Goal: Task Accomplishment & Management: Manage account settings

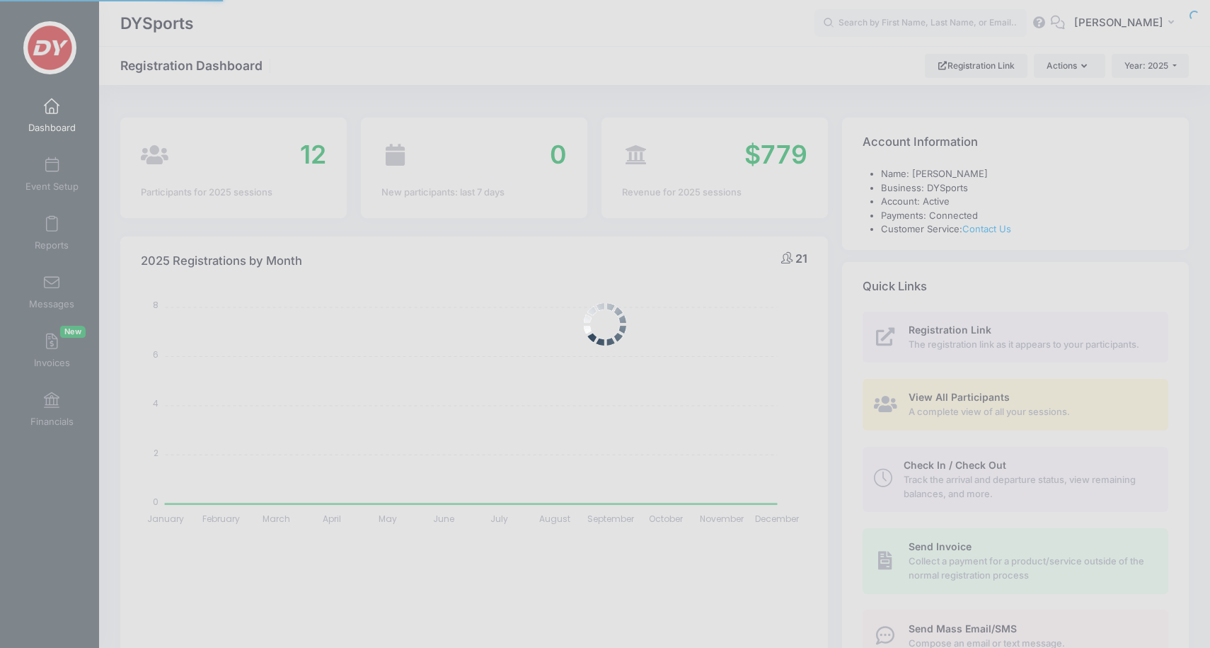
select select
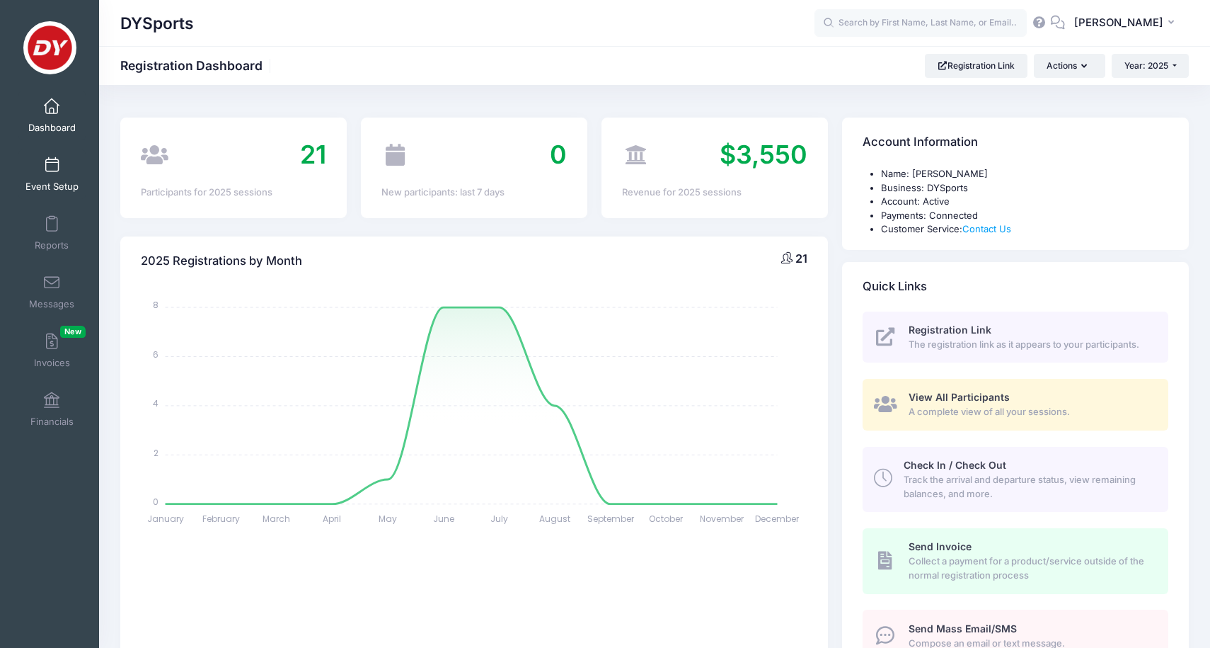
click at [52, 169] on span at bounding box center [52, 166] width 0 height 16
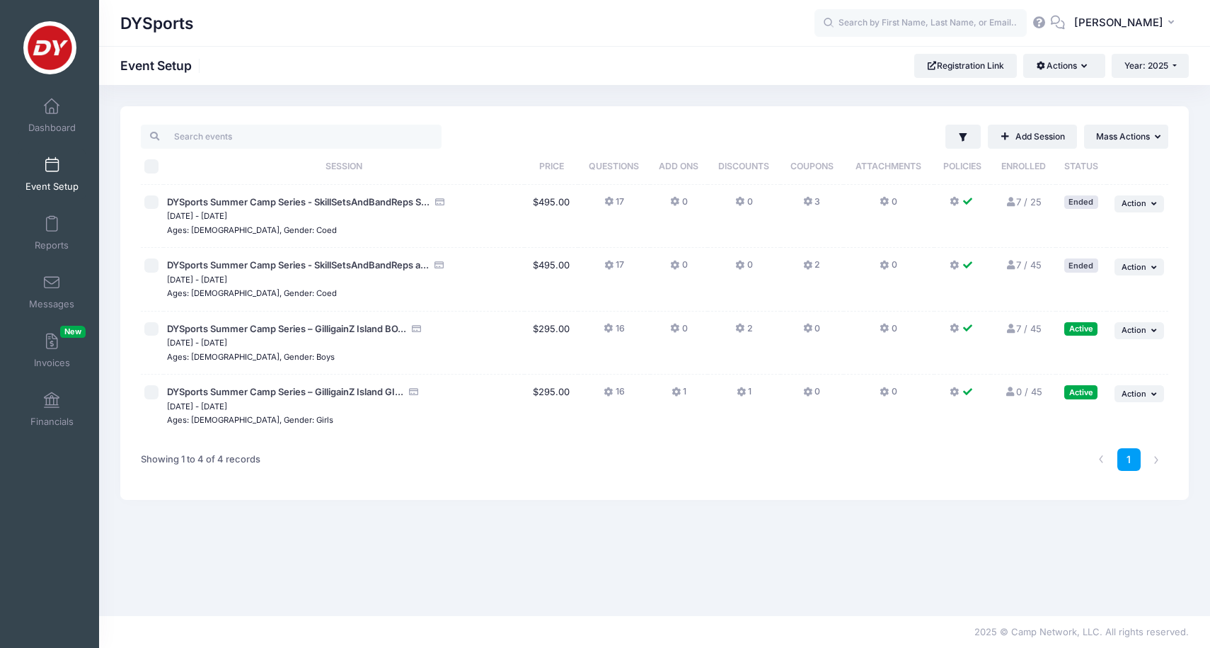
click at [687, 390] on button "1" at bounding box center [679, 395] width 15 height 21
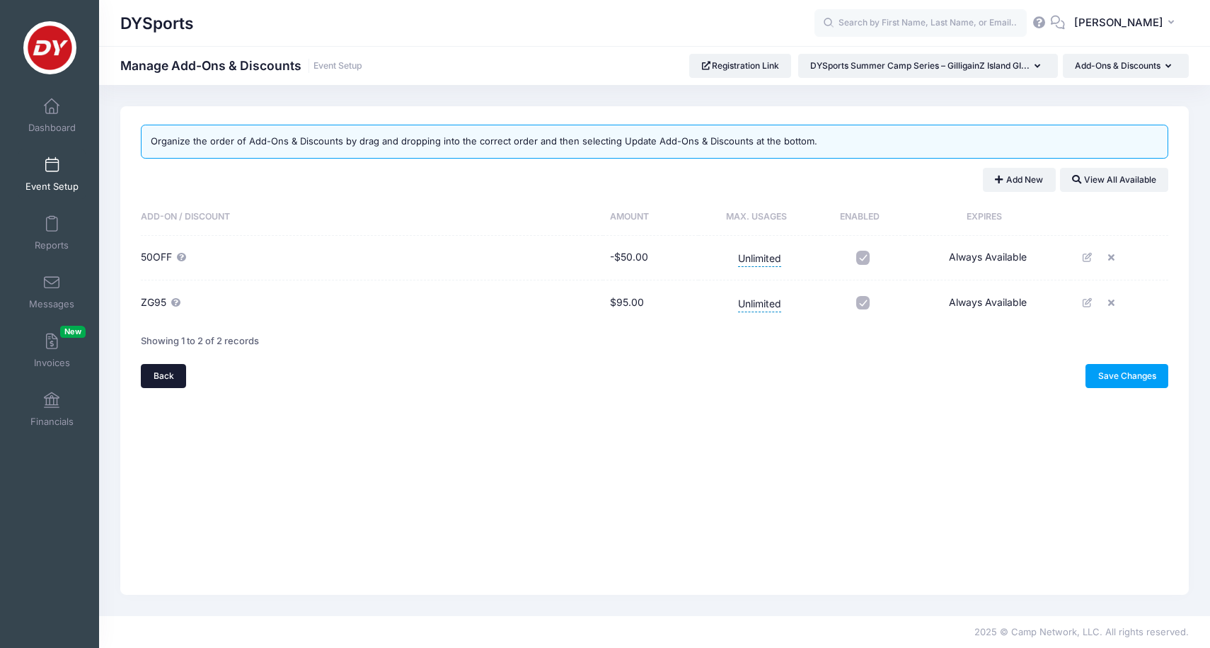
click at [159, 379] on link "Back" at bounding box center [163, 376] width 45 height 24
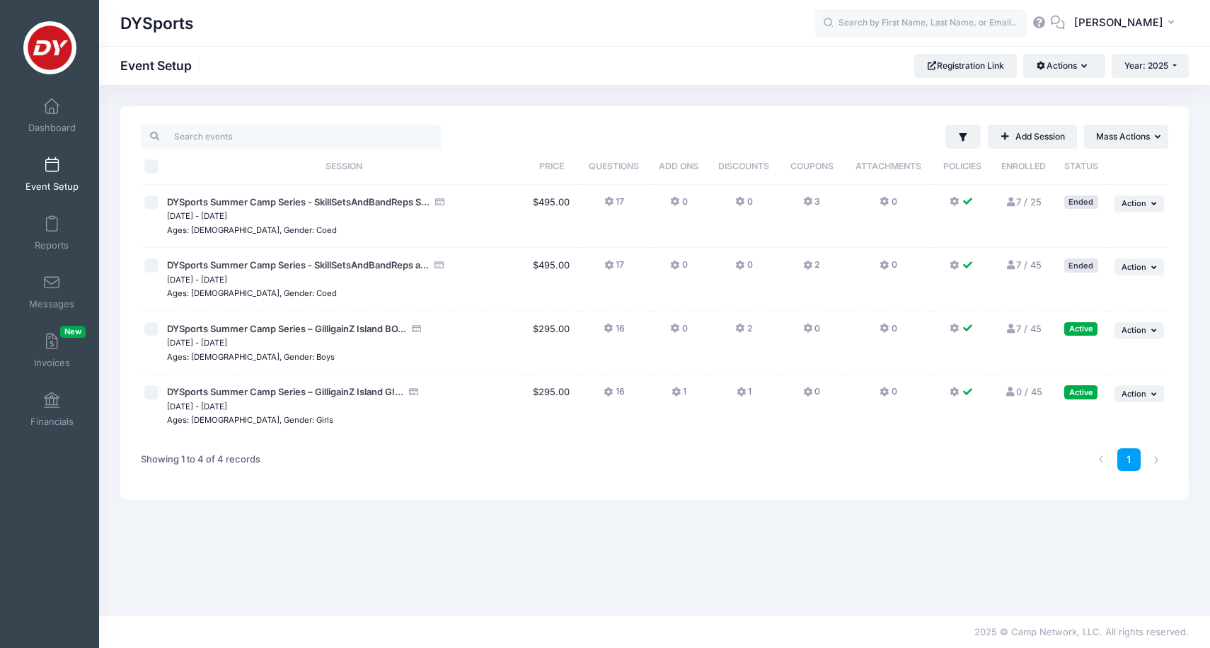
click at [683, 326] on button "0" at bounding box center [678, 332] width 17 height 21
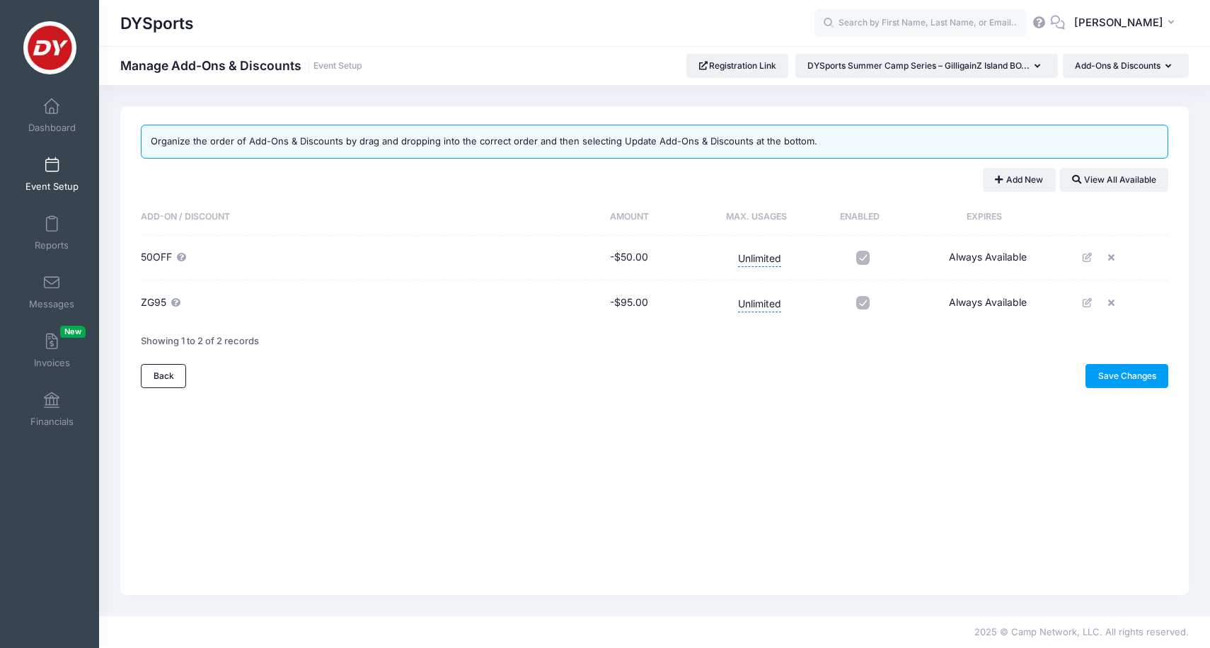
click at [45, 186] on span "Event Setup" at bounding box center [51, 186] width 53 height 12
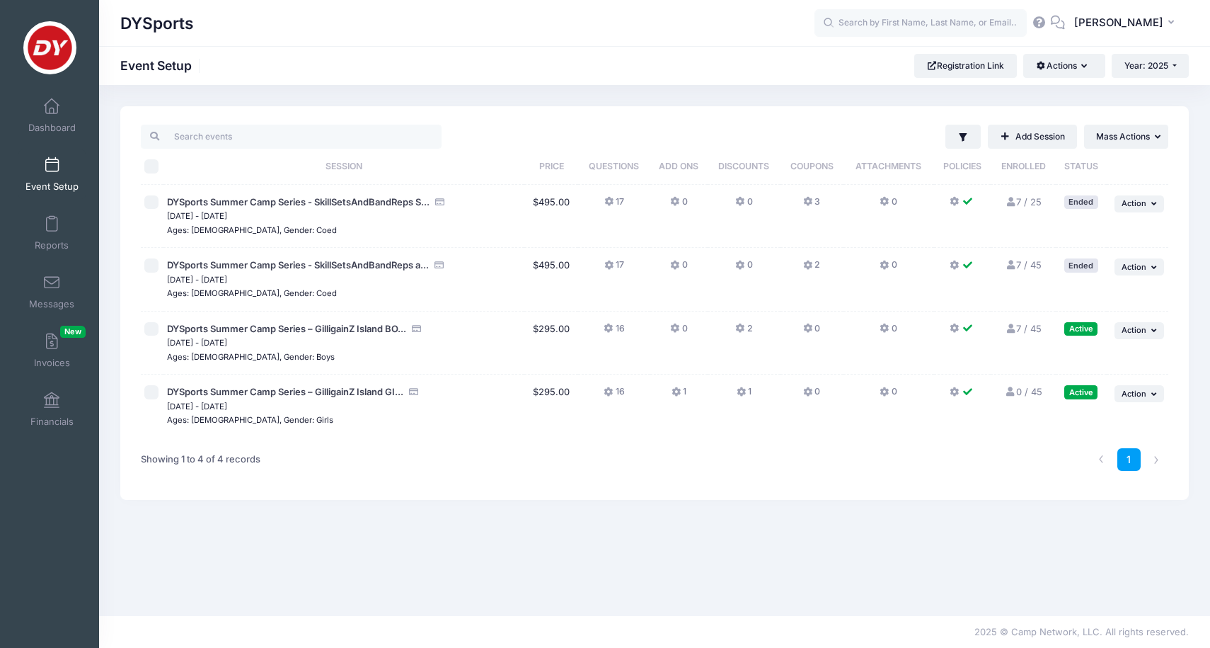
click at [680, 385] on button "1" at bounding box center [679, 395] width 15 height 21
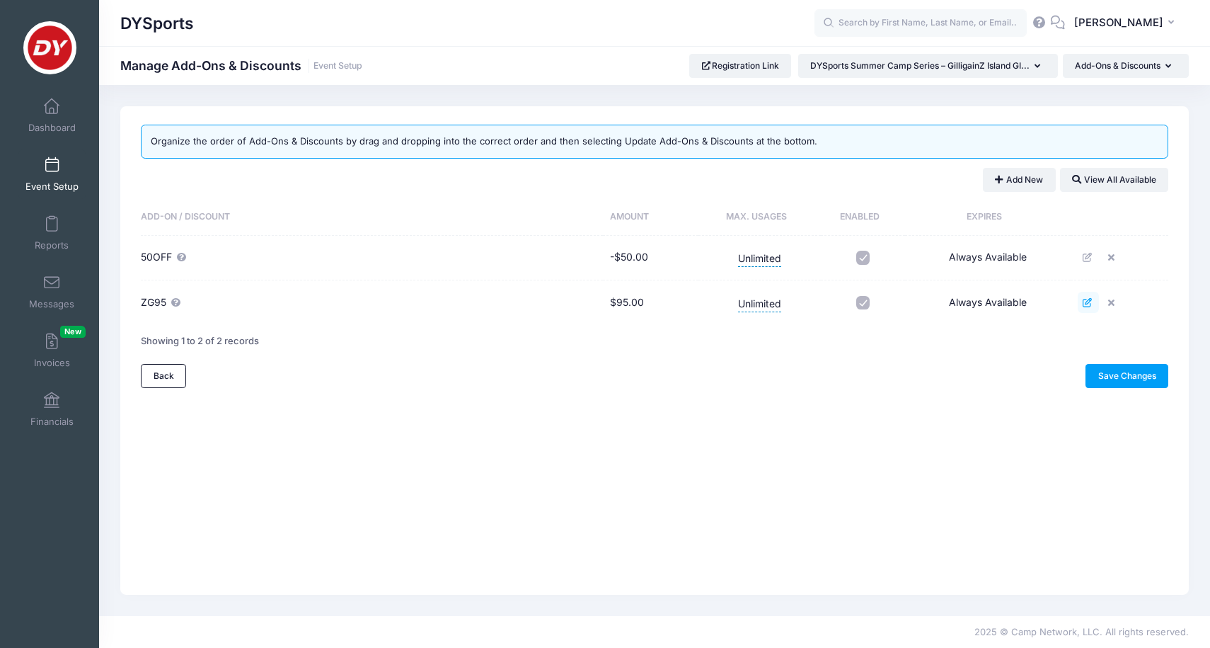
click at [1089, 304] on icon at bounding box center [1088, 302] width 11 height 9
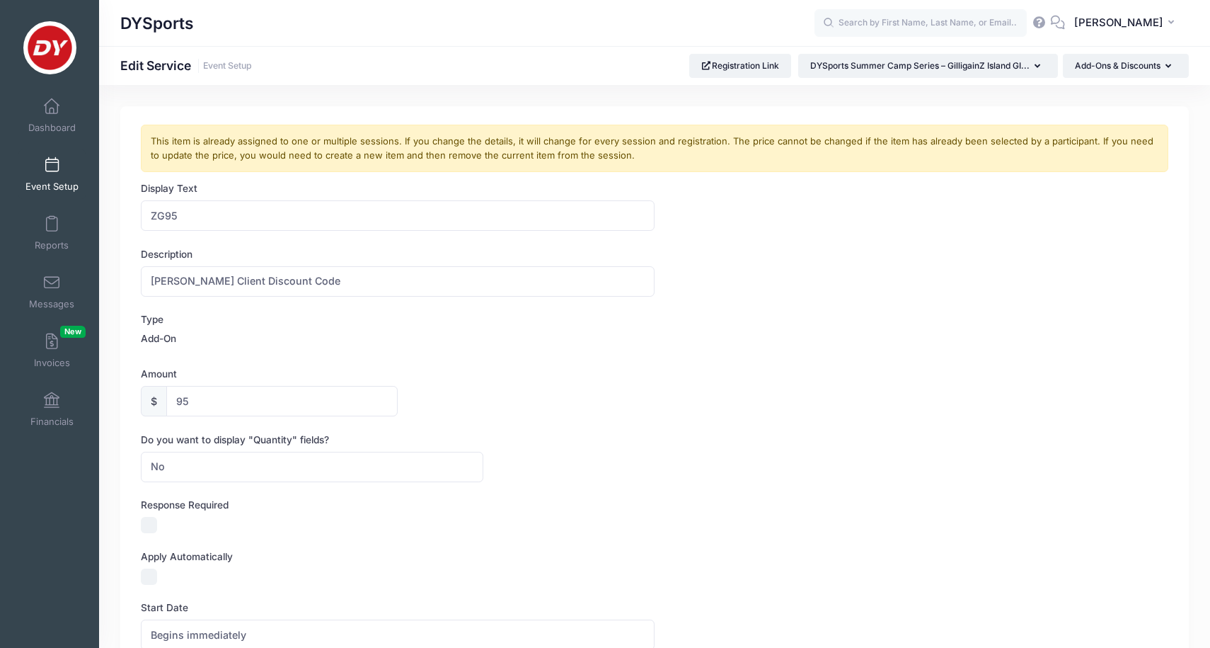
scroll to position [37, 0]
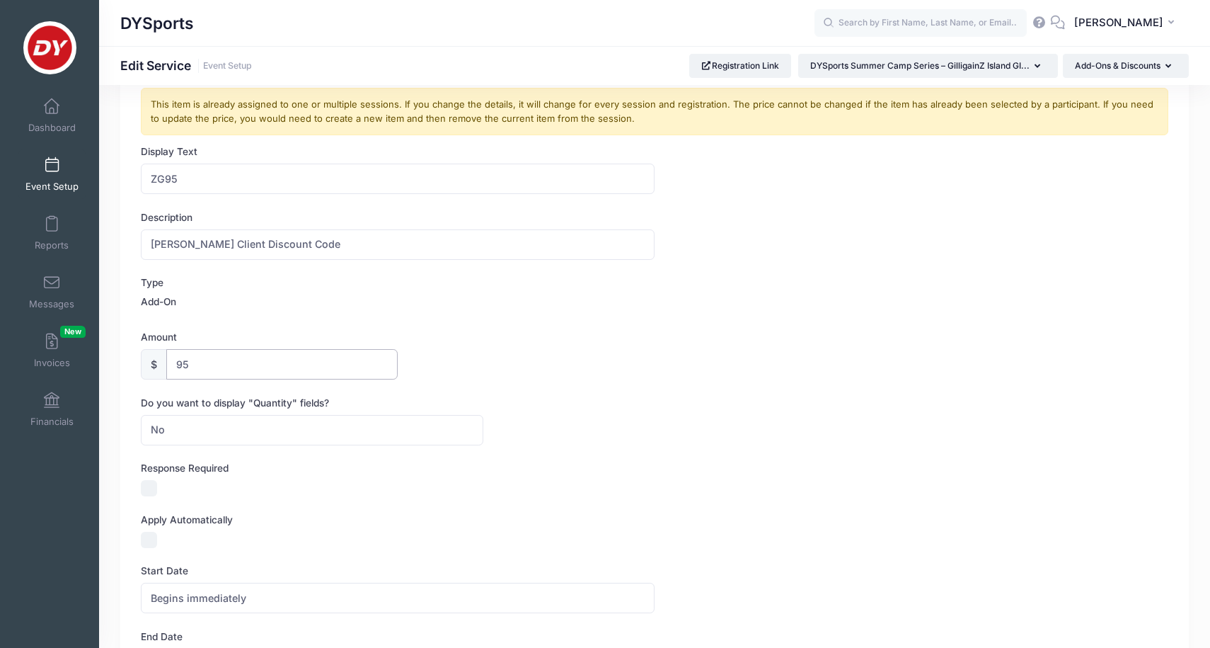
click at [213, 356] on input "95" at bounding box center [281, 364] width 231 height 30
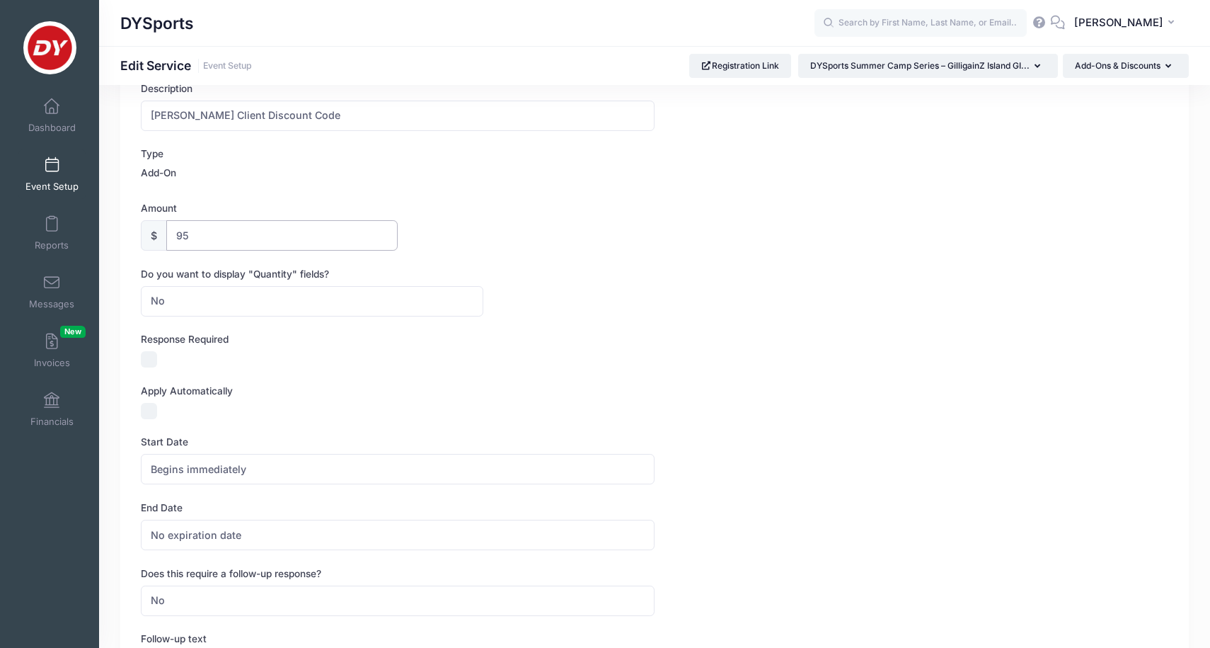
scroll to position [176, 0]
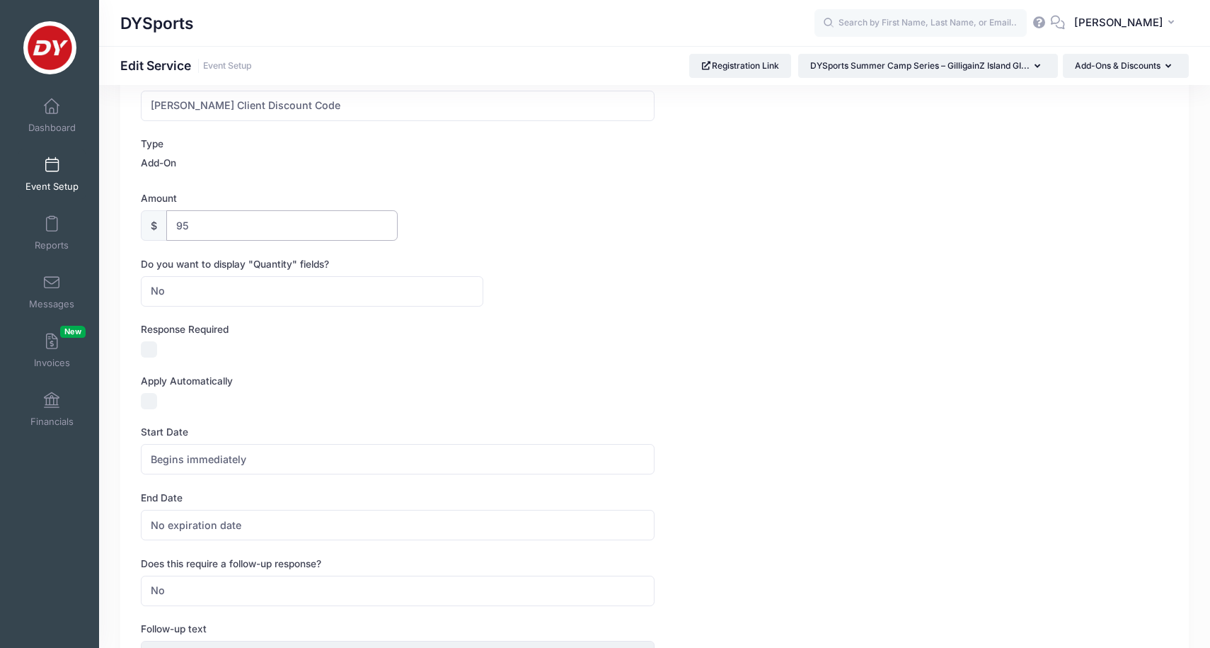
click at [175, 229] on input "95" at bounding box center [281, 225] width 231 height 30
click at [234, 222] on input "-95" at bounding box center [281, 225] width 231 height 30
type input "-"
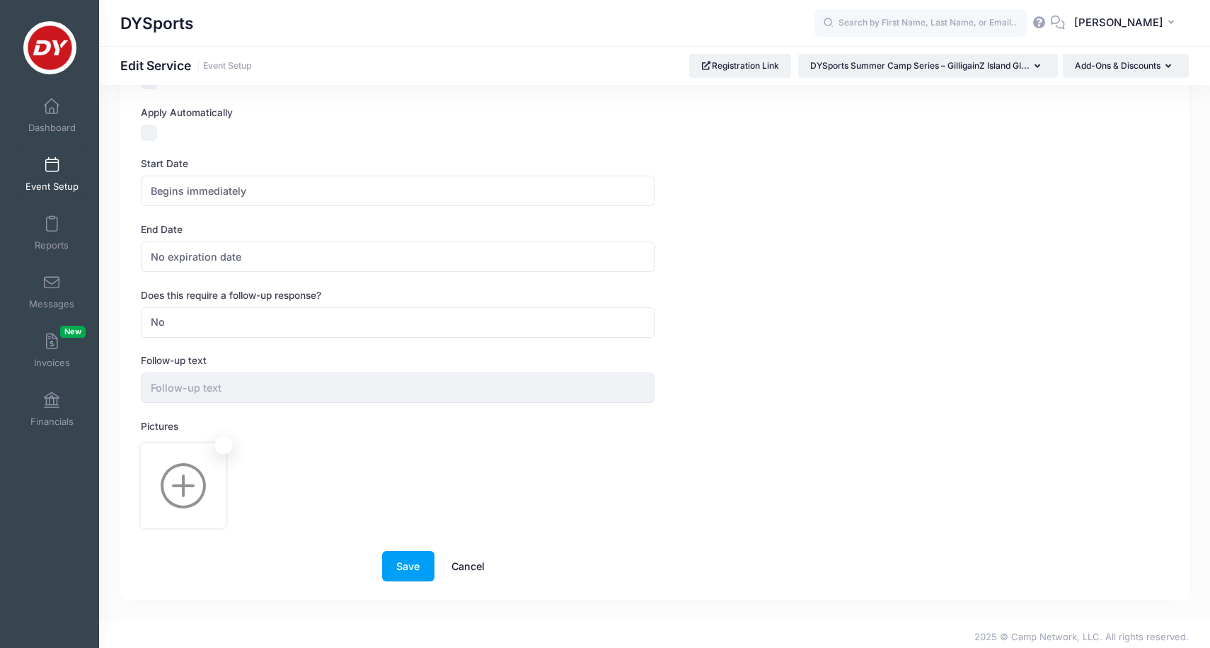
scroll to position [442, 0]
type input "95.00"
click at [409, 564] on button "Save" at bounding box center [408, 567] width 52 height 30
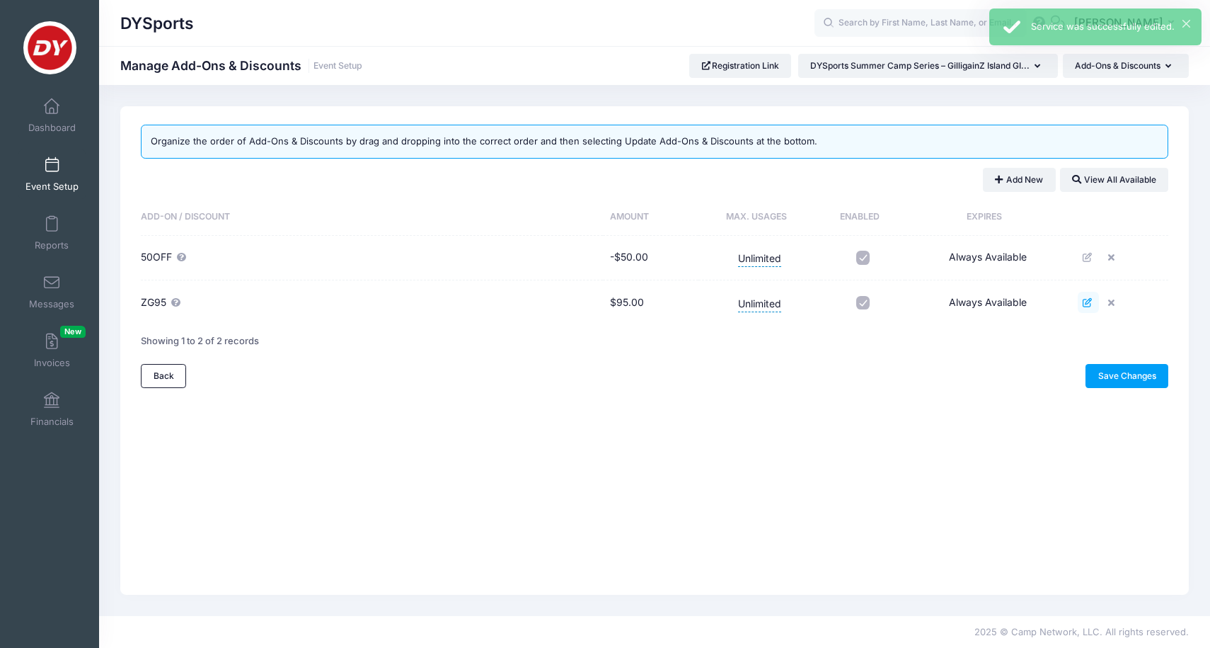
click at [1084, 300] on icon at bounding box center [1088, 302] width 11 height 9
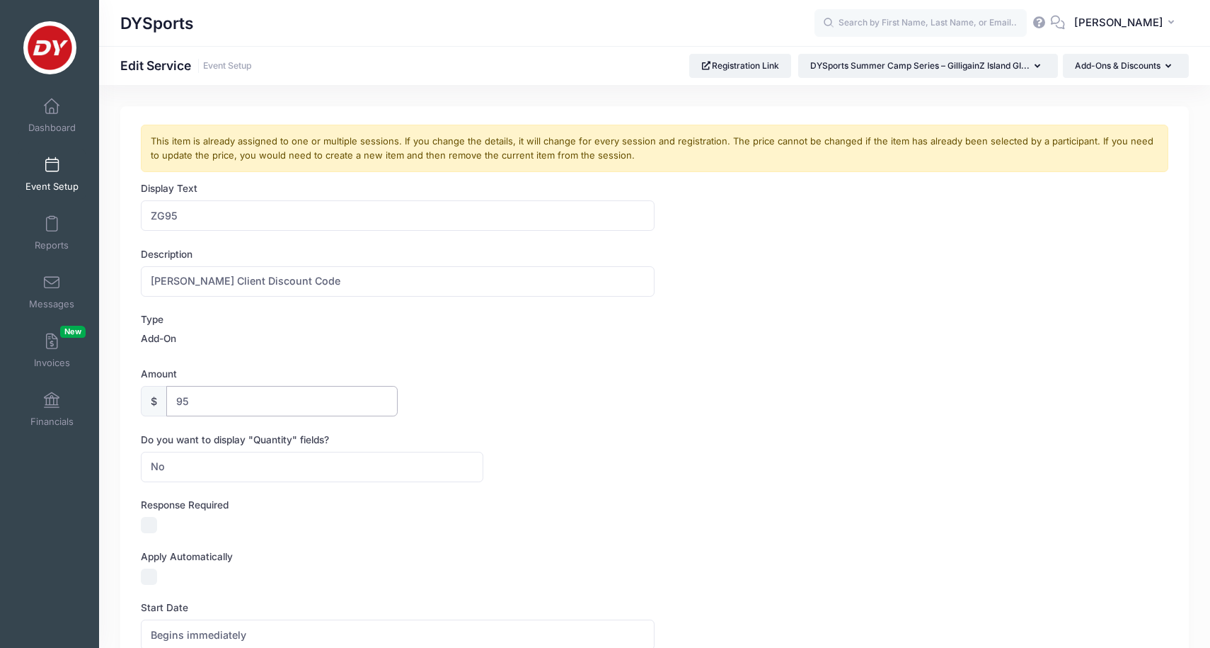
click at [171, 399] on input "95" at bounding box center [281, 401] width 231 height 30
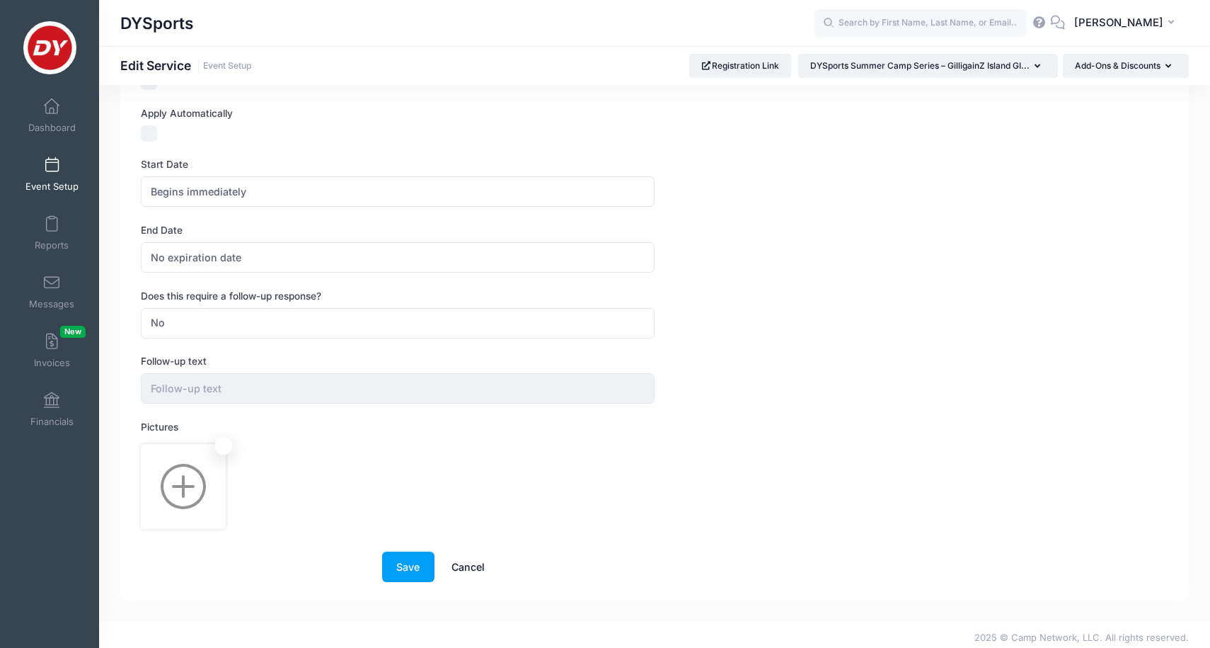
scroll to position [442, 0]
type input "-95"
click at [411, 553] on button "Save" at bounding box center [408, 567] width 52 height 30
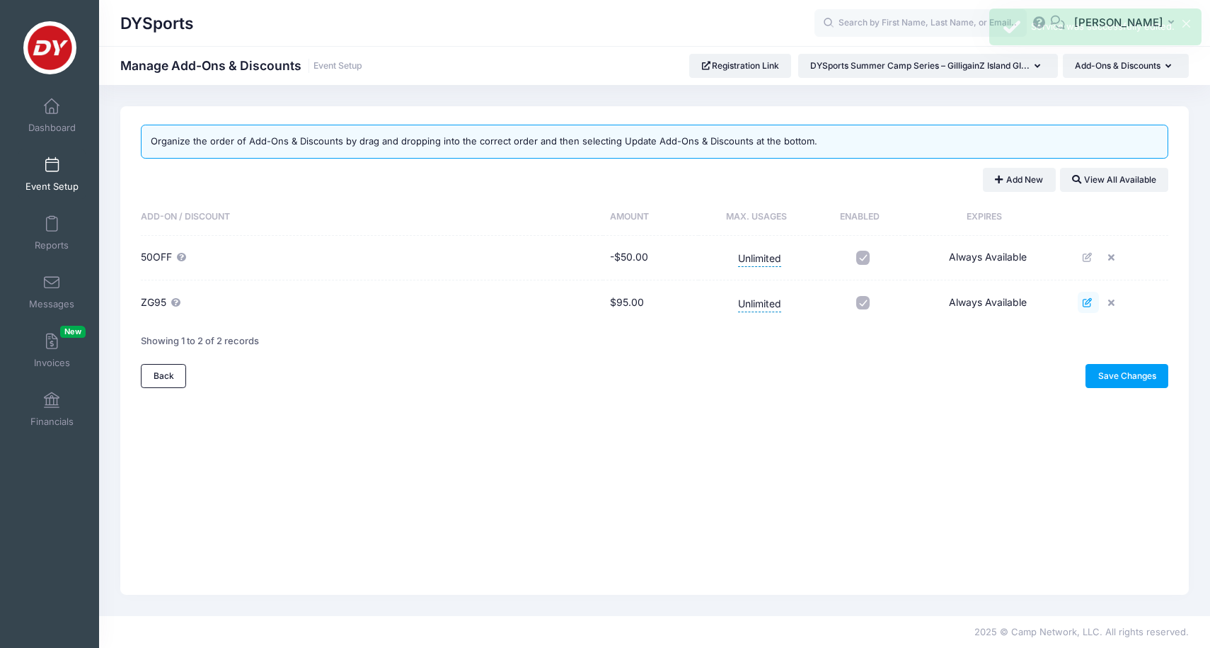
click at [1086, 304] on icon at bounding box center [1088, 302] width 11 height 9
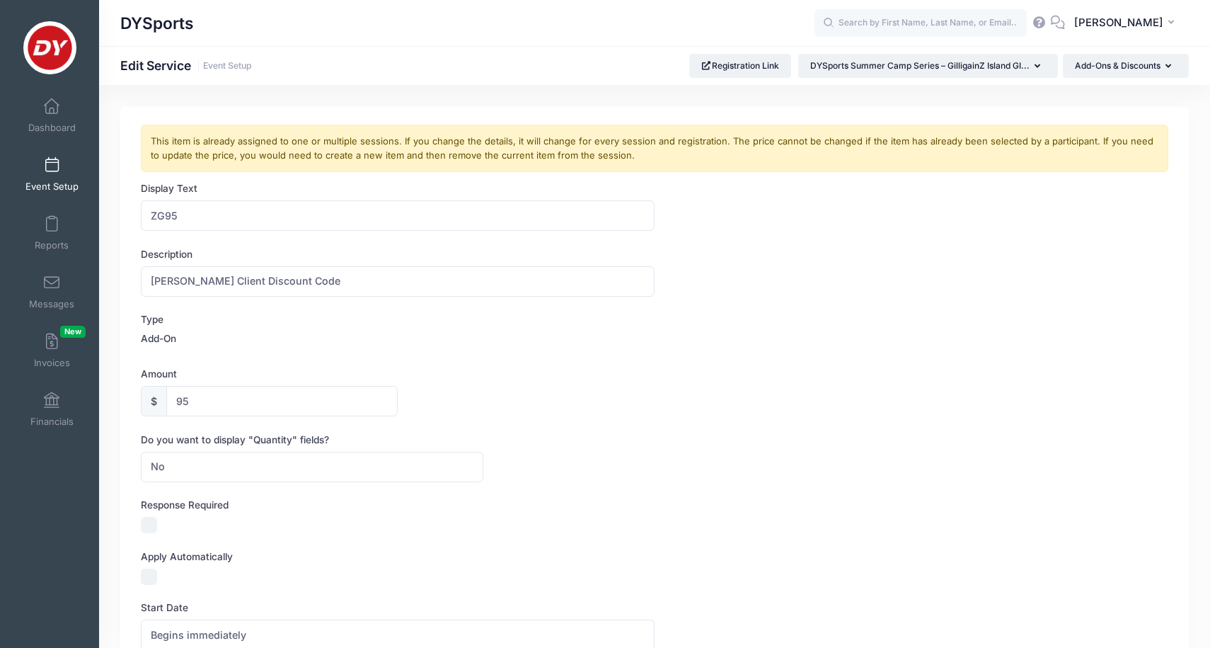
click at [156, 341] on label "Add-On" at bounding box center [158, 338] width 35 height 14
click at [153, 319] on label "Type" at bounding box center [398, 319] width 514 height 14
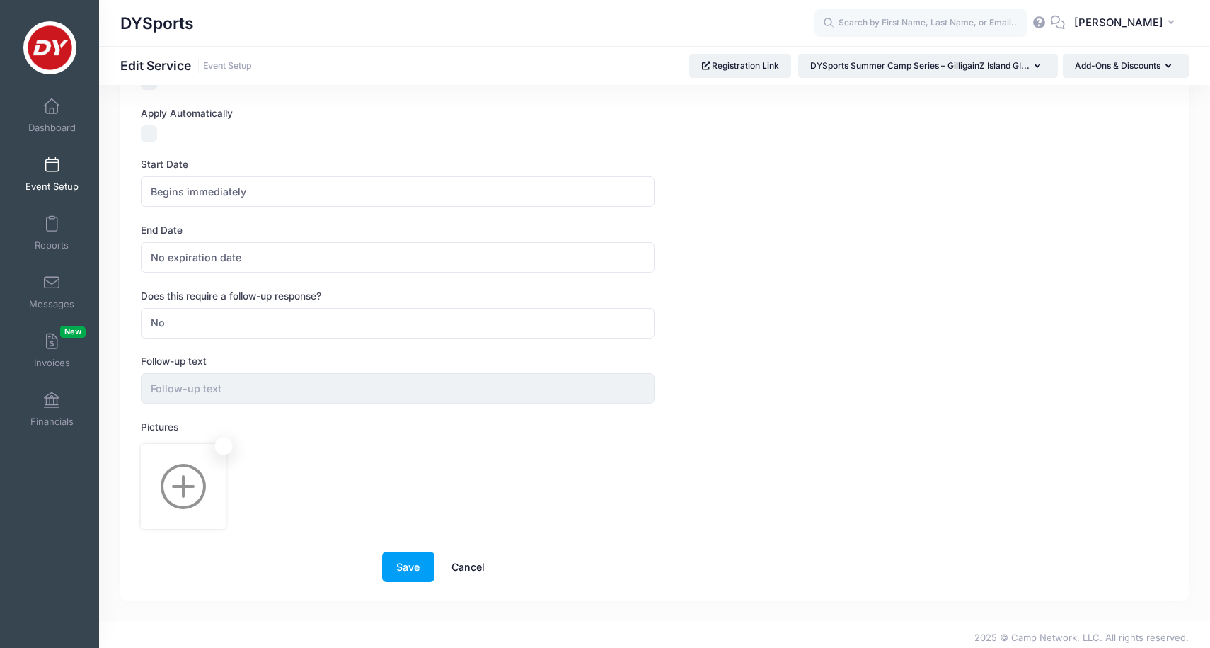
scroll to position [442, 0]
click at [469, 561] on link "Cancel" at bounding box center [468, 567] width 62 height 30
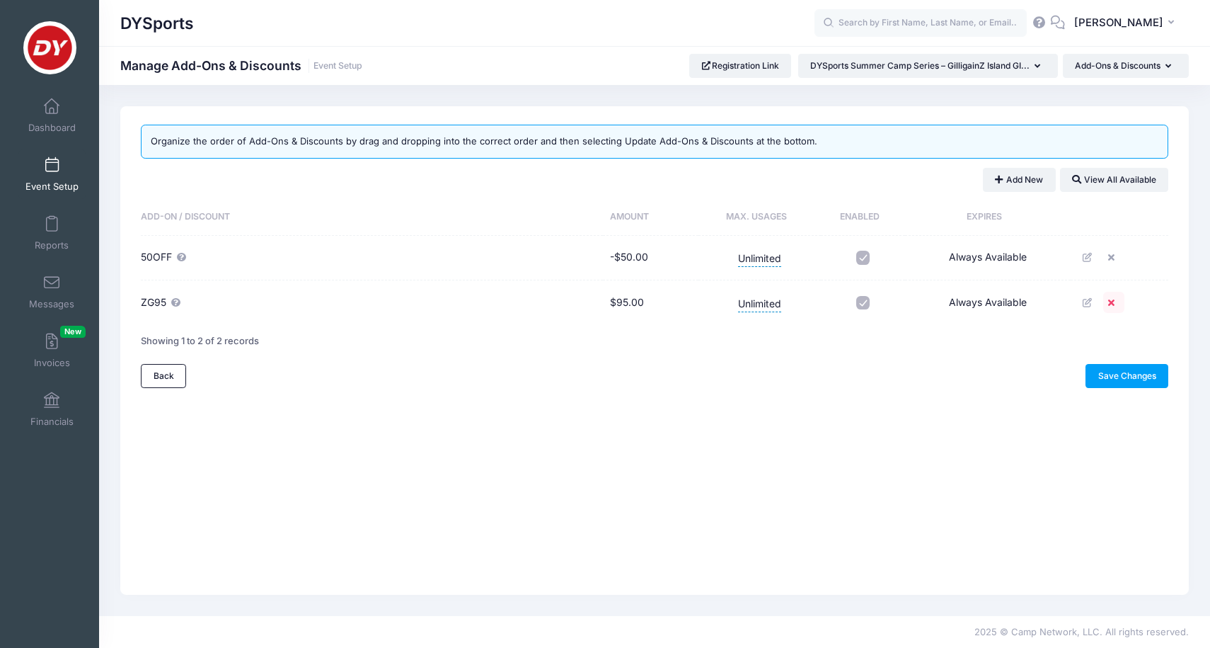
click at [1113, 299] on icon at bounding box center [1113, 302] width 11 height 9
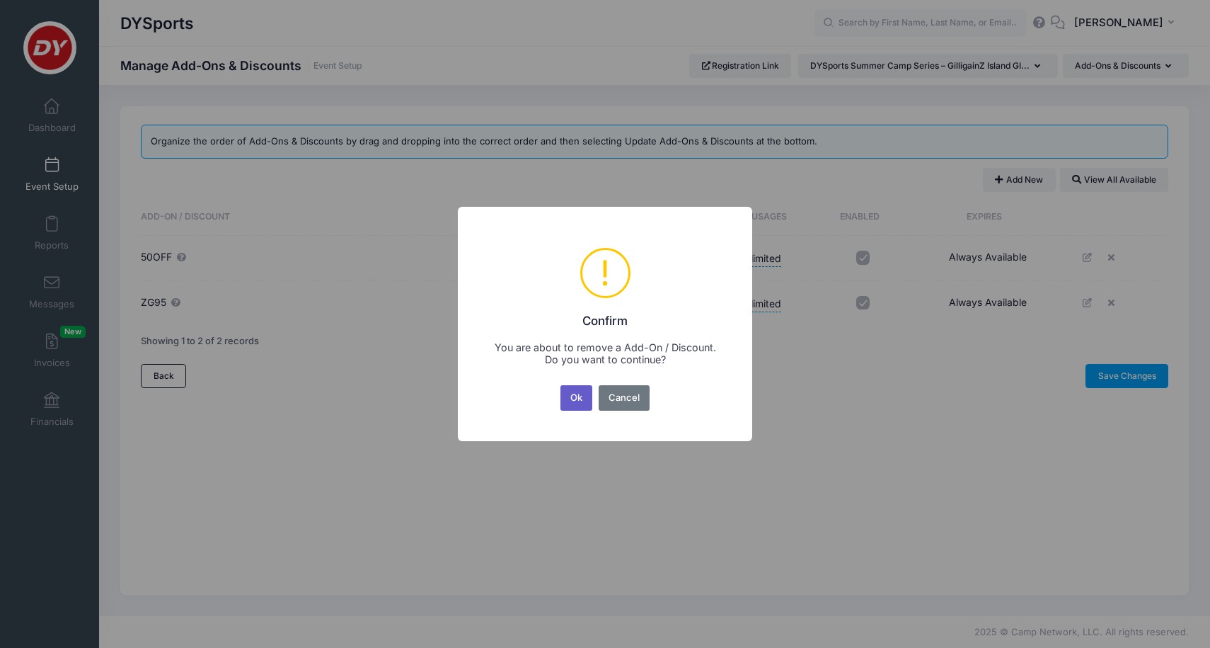
click at [583, 399] on button "Ok" at bounding box center [577, 397] width 33 height 25
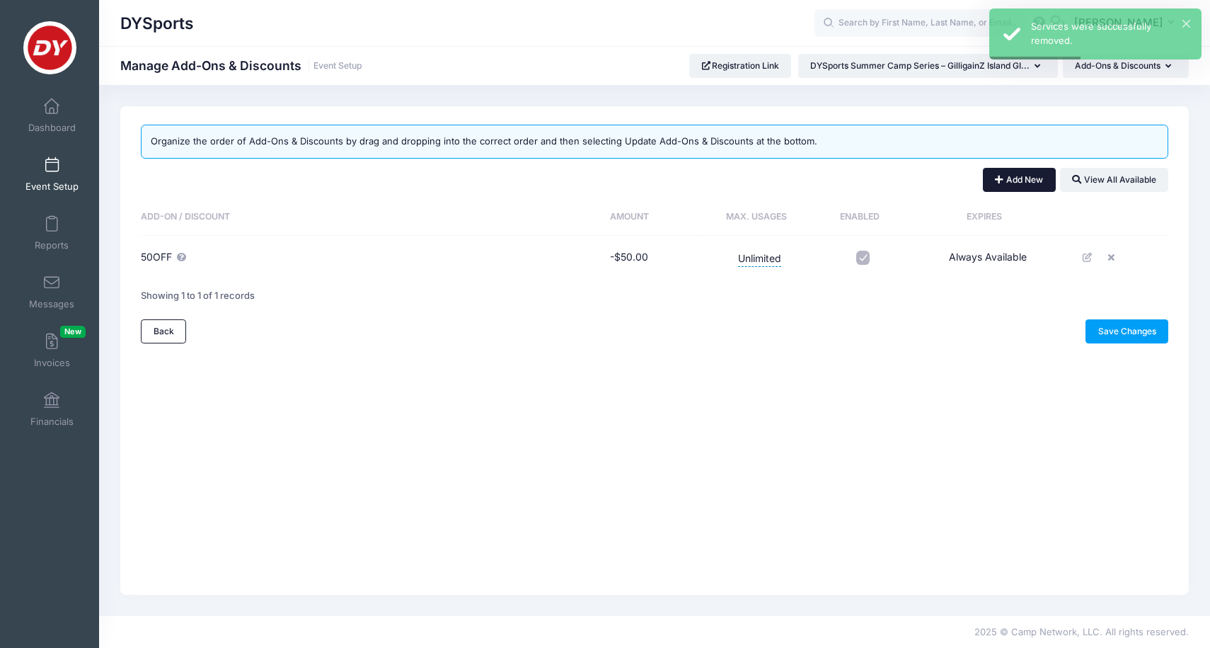
click at [1018, 172] on button "Add New" at bounding box center [1019, 180] width 73 height 24
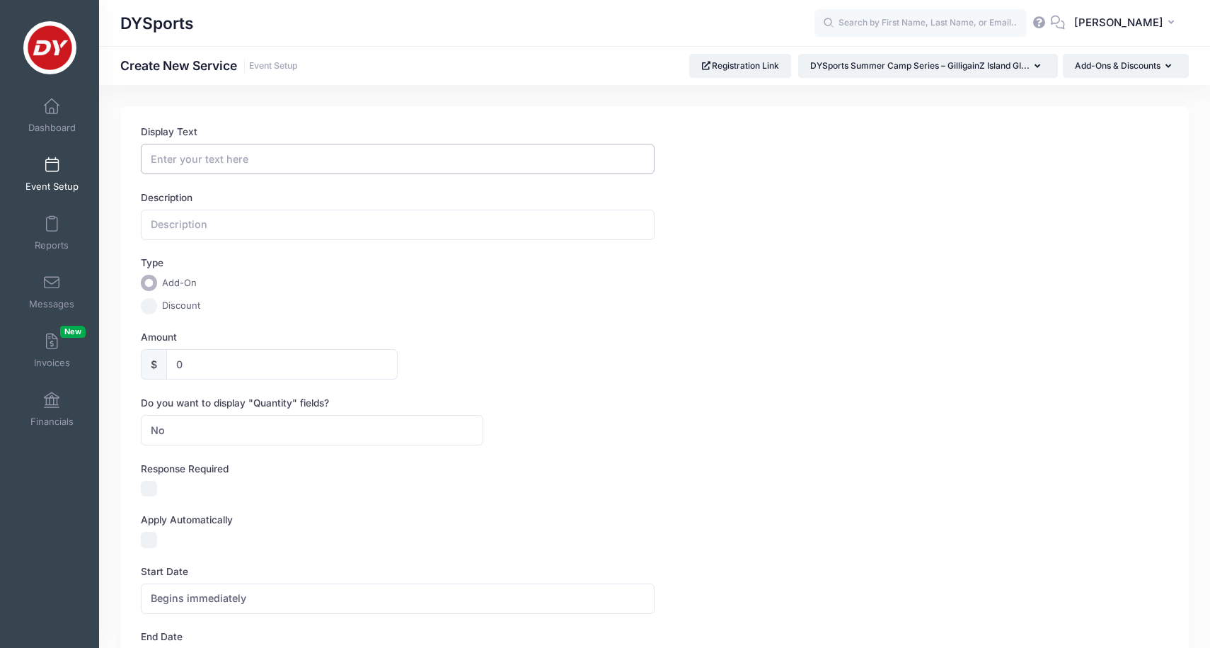
click at [245, 164] on input "Display Text" at bounding box center [398, 159] width 514 height 30
click at [223, 223] on input "text" at bounding box center [398, 225] width 514 height 30
click at [216, 161] on input "Display Text" at bounding box center [398, 159] width 514 height 30
type input "ZG95"
click at [224, 223] on input "text" at bounding box center [398, 225] width 514 height 30
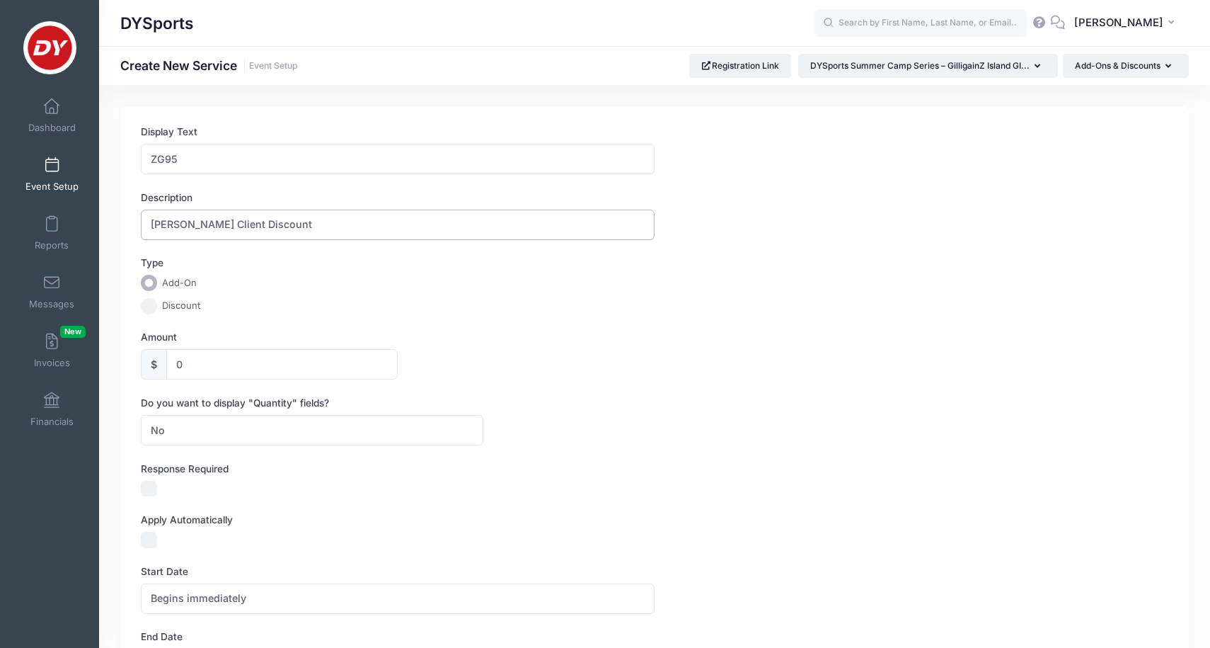
type input "Zach Gill Client Discount"
click at [151, 304] on input "Discount" at bounding box center [149, 306] width 16 height 16
radio input "true"
click at [195, 361] on input "0" at bounding box center [281, 364] width 231 height 30
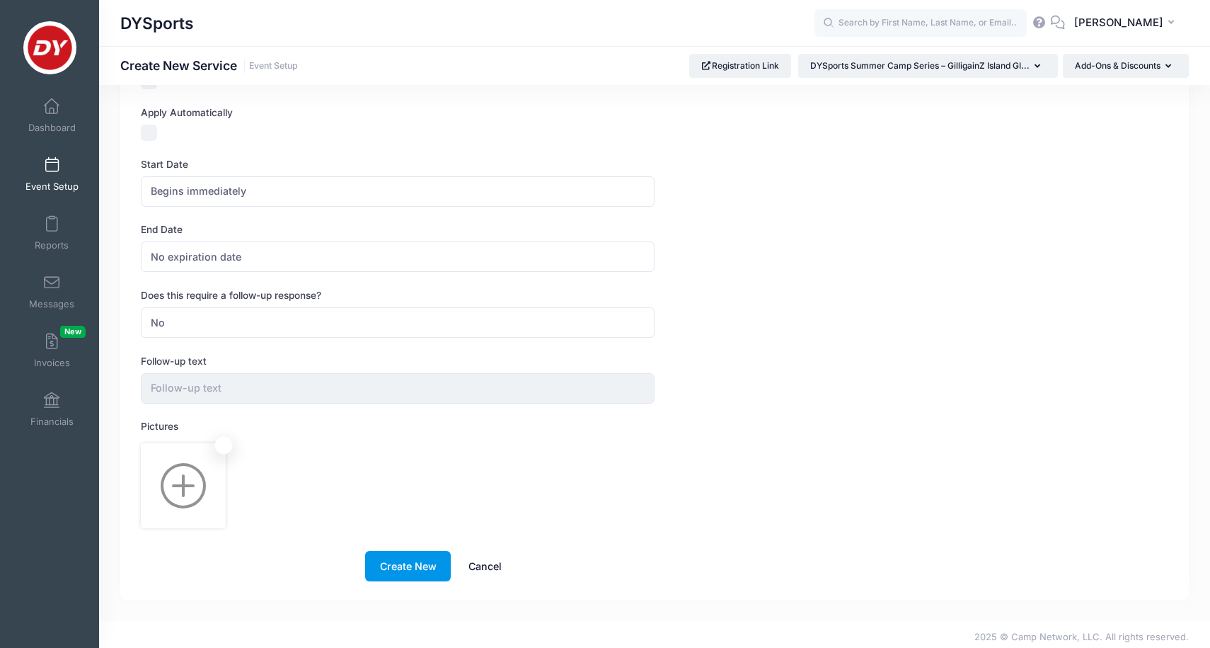
scroll to position [406, 0]
type input "95.00"
click at [430, 566] on button "Create New" at bounding box center [408, 566] width 86 height 30
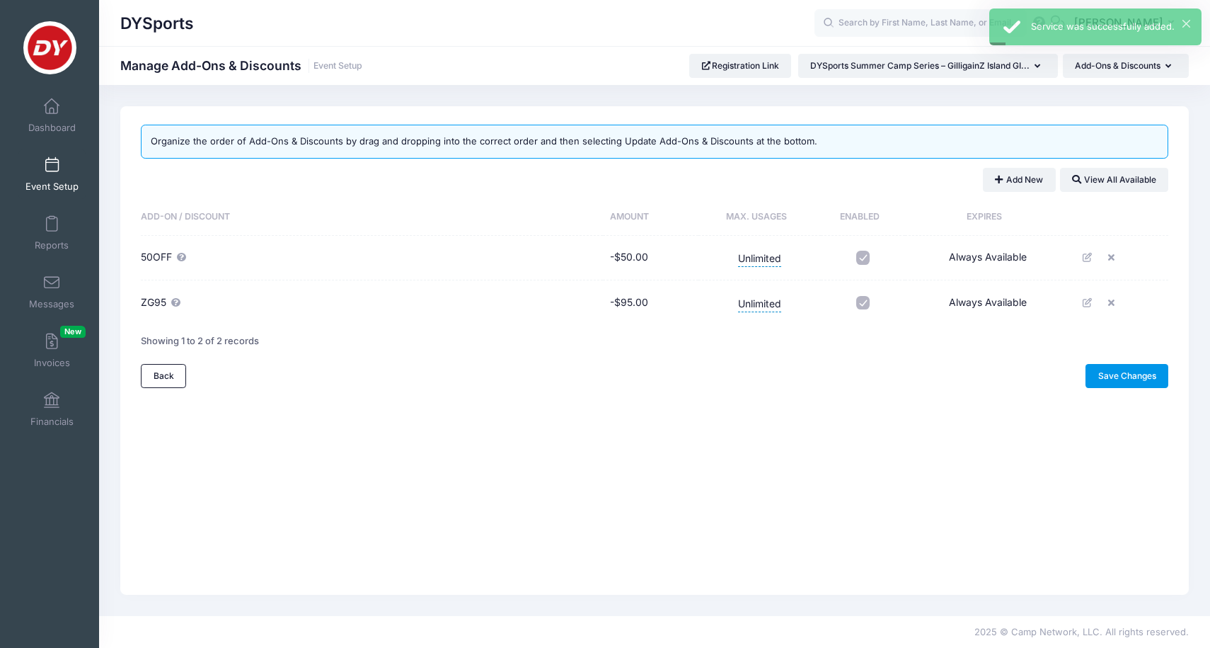
click at [1135, 378] on link "Save Changes" at bounding box center [1127, 376] width 83 height 24
click at [52, 169] on span at bounding box center [52, 166] width 0 height 16
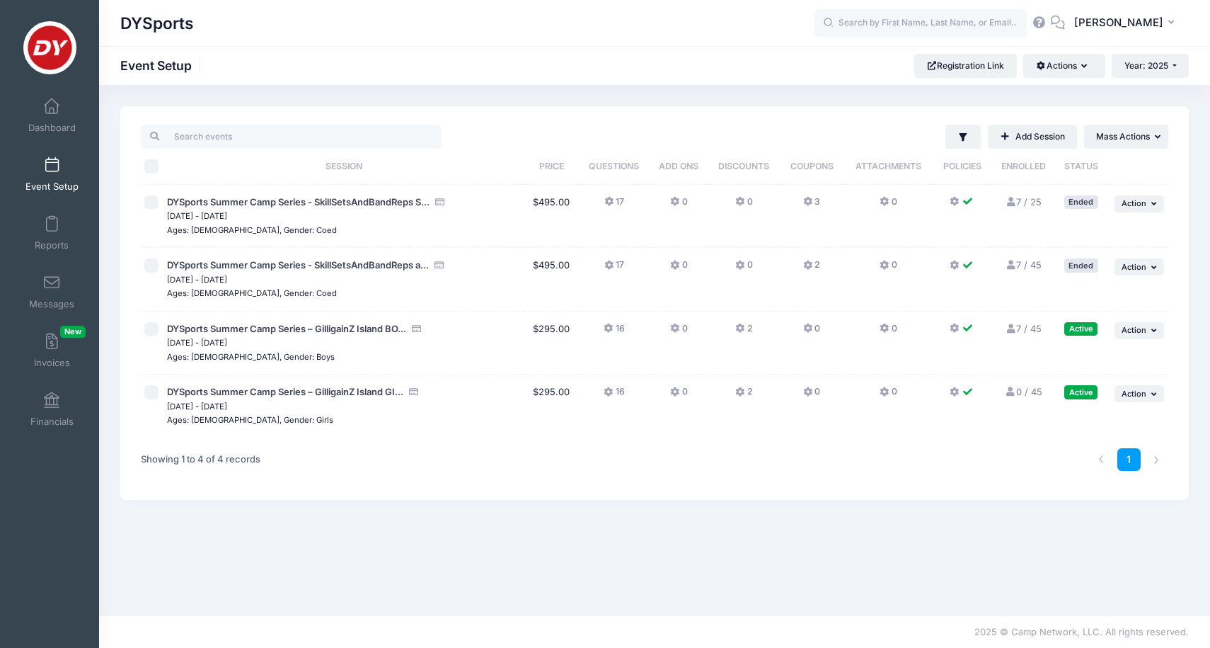
click at [675, 328] on icon at bounding box center [675, 328] width 11 height 0
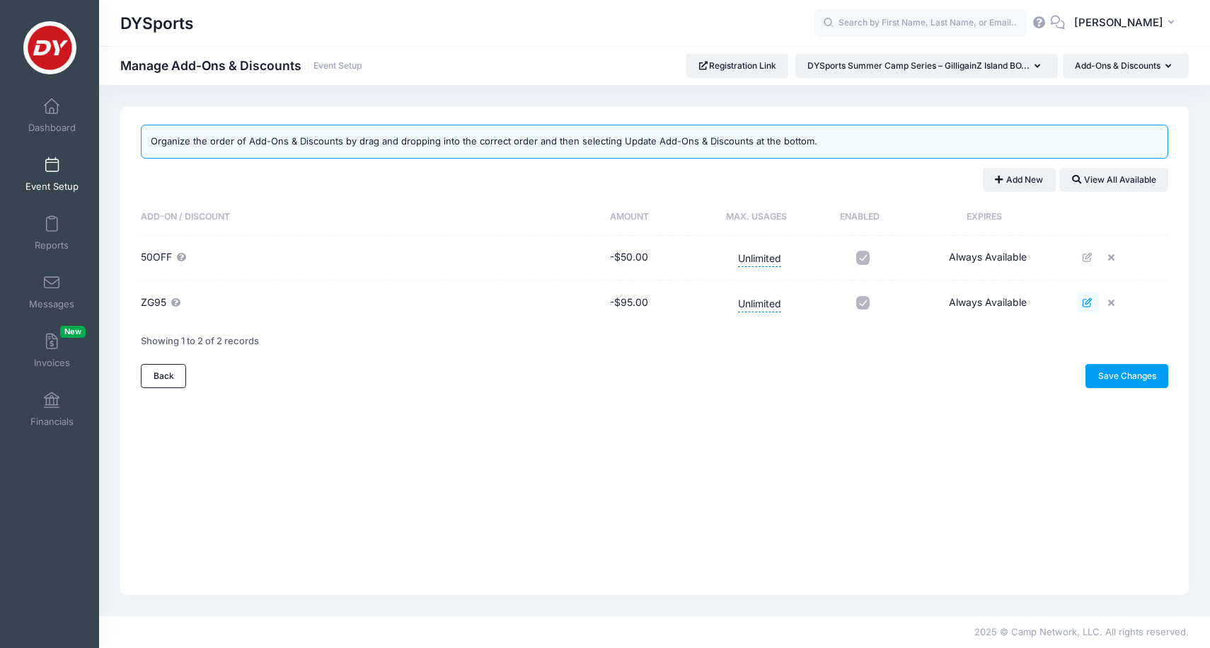
click at [1087, 302] on icon at bounding box center [1088, 302] width 11 height 9
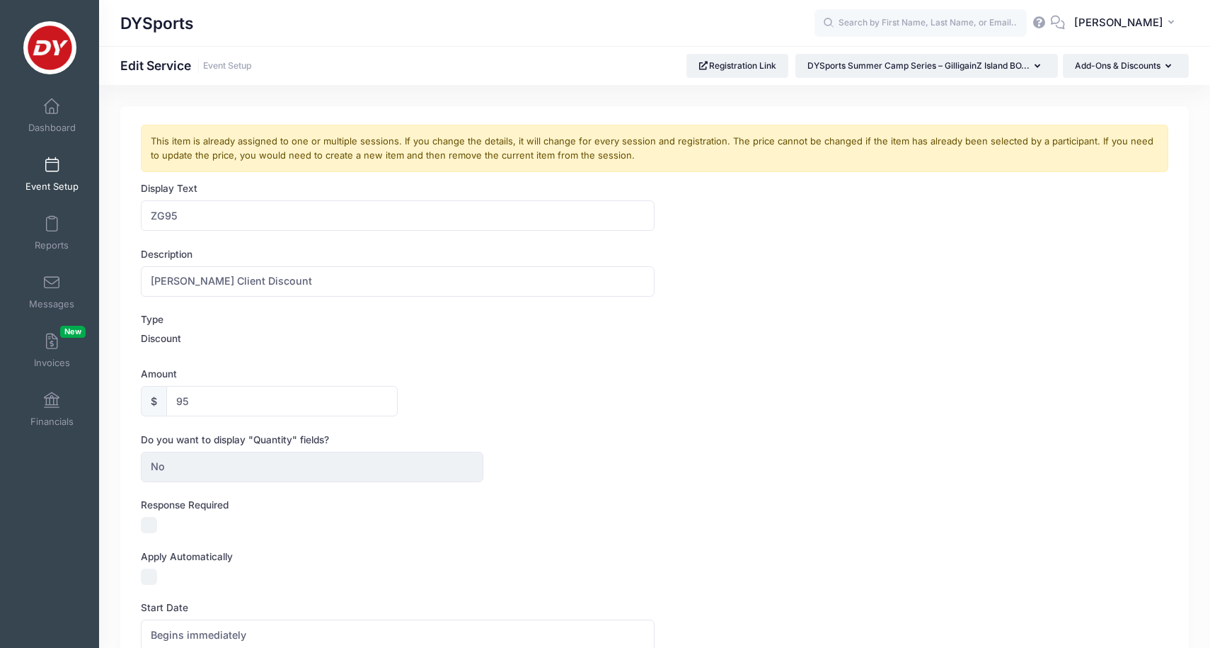
click at [63, 168] on link "Event Setup" at bounding box center [51, 174] width 67 height 50
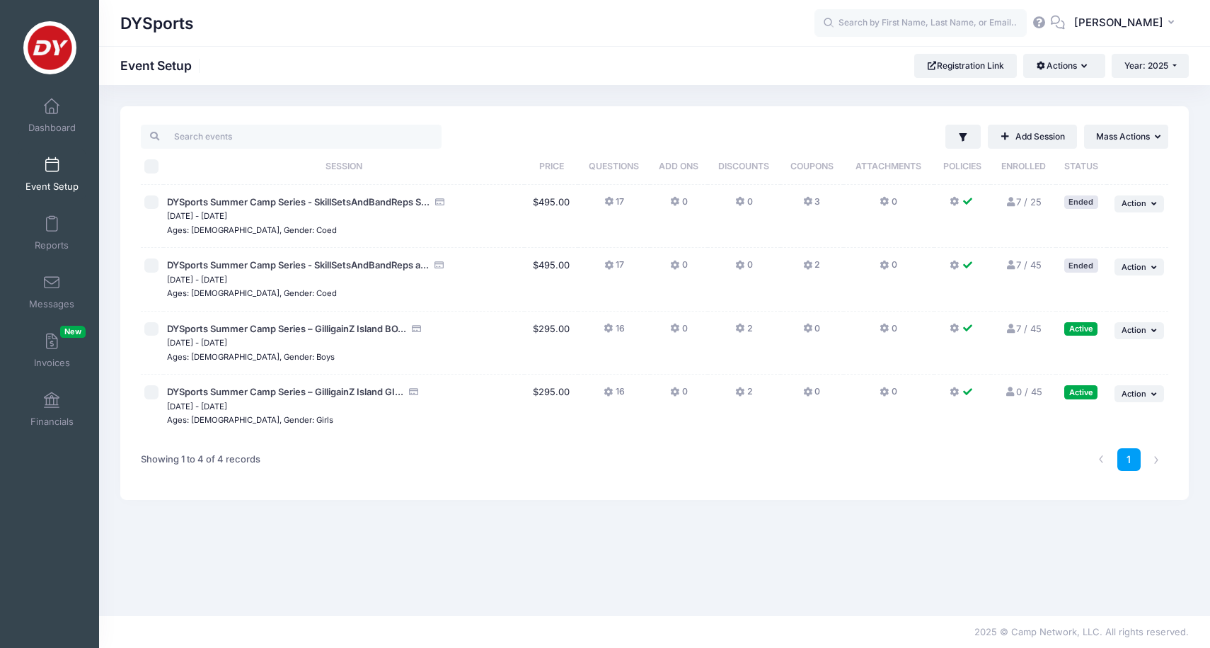
click at [61, 171] on link "Event Setup" at bounding box center [51, 174] width 67 height 50
click at [297, 261] on span "DYSports Summer Camp Series - SkillSetsAndBandReps a..." at bounding box center [298, 264] width 262 height 11
